Goal: Task Accomplishment & Management: Manage account settings

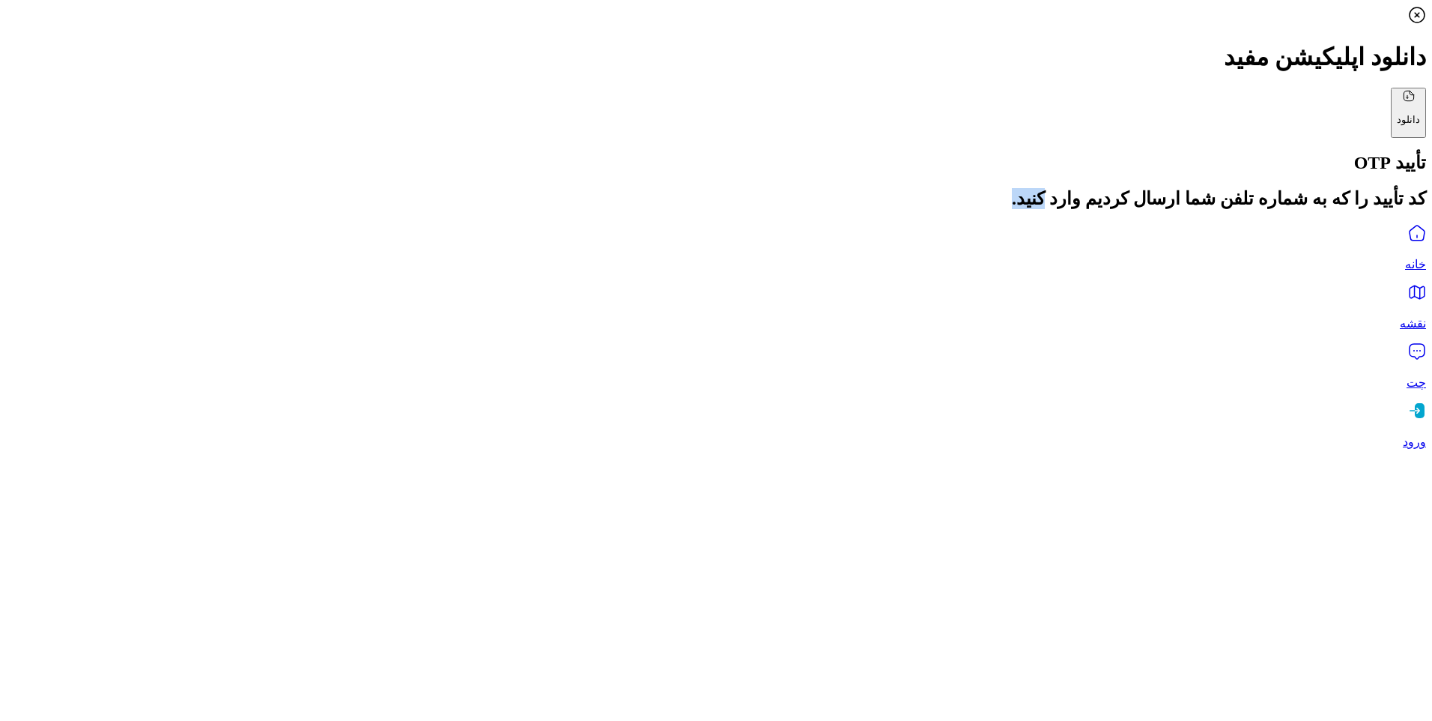
drag, startPoint x: 1261, startPoint y: 119, endPoint x: 619, endPoint y: 193, distance: 645.4
click at [625, 193] on h1 "کد تأیید را که به شماره تلفن شما ارسال کردیم وارد کنید." at bounding box center [716, 198] width 1420 height 21
drag, startPoint x: 160, startPoint y: 96, endPoint x: 83, endPoint y: 21, distance: 107.5
click at [138, 73] on div "دانلود اپلیکیشن مفید دانلود ورود/ساخت حساب کاربری تأیید OTP کد تأیید را که به ش…" at bounding box center [716, 227] width 1420 height 443
